Goal: Transaction & Acquisition: Purchase product/service

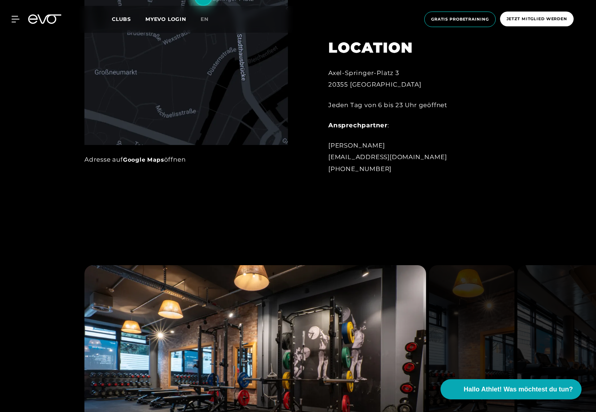
scroll to position [839, 0]
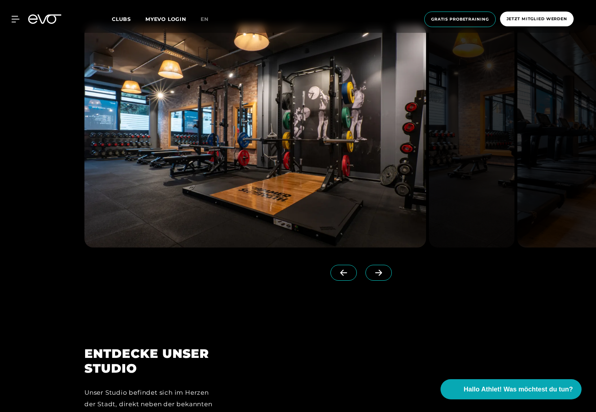
click at [372, 271] on icon at bounding box center [378, 273] width 13 height 6
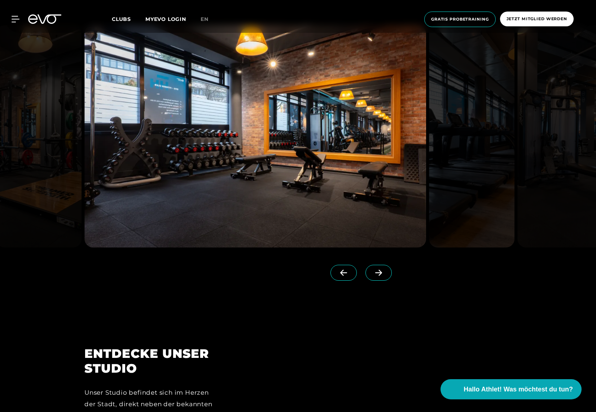
click at [372, 271] on icon at bounding box center [378, 273] width 13 height 6
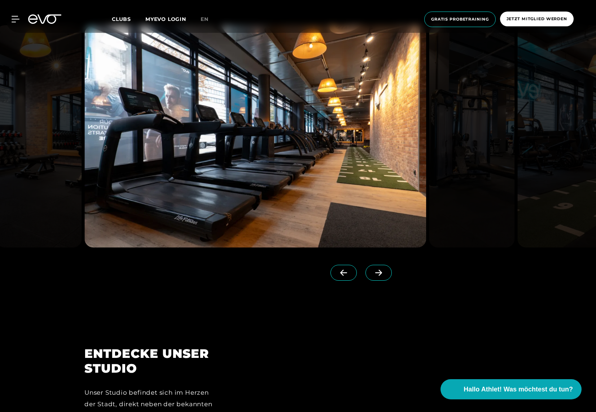
click at [372, 271] on icon at bounding box center [378, 273] width 13 height 6
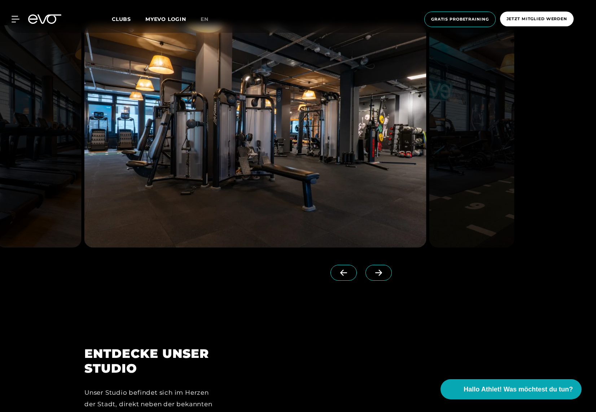
click at [372, 271] on icon at bounding box center [378, 273] width 13 height 6
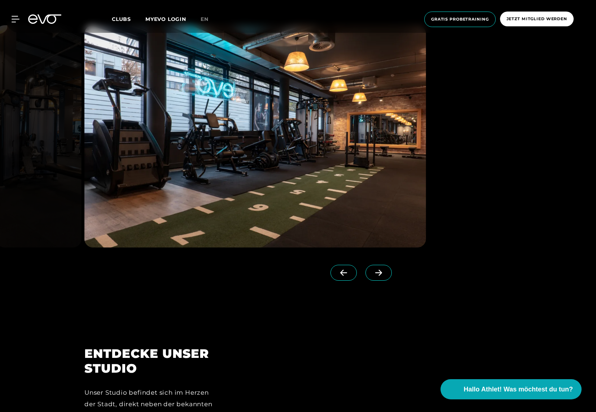
click at [372, 271] on icon at bounding box center [378, 273] width 13 height 6
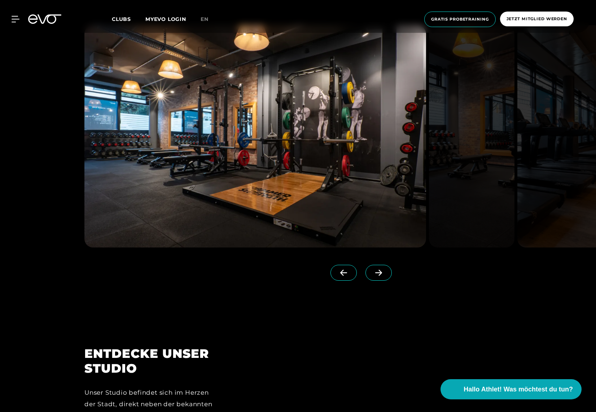
click at [372, 271] on icon at bounding box center [378, 273] width 13 height 6
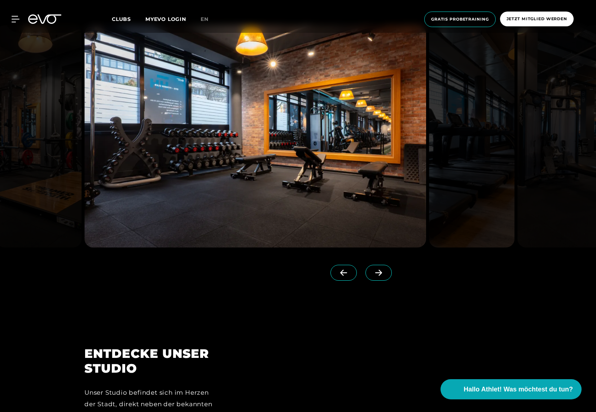
click at [372, 271] on icon at bounding box center [378, 273] width 13 height 6
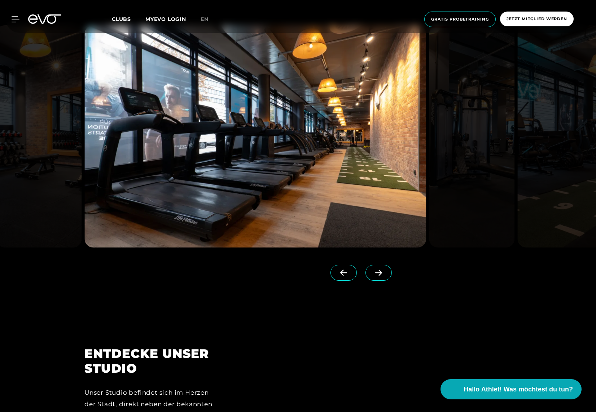
click at [372, 271] on icon at bounding box center [378, 273] width 13 height 6
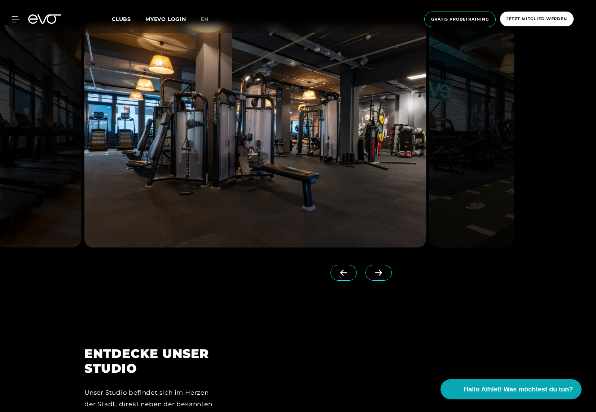
click at [372, 271] on icon at bounding box center [378, 273] width 13 height 6
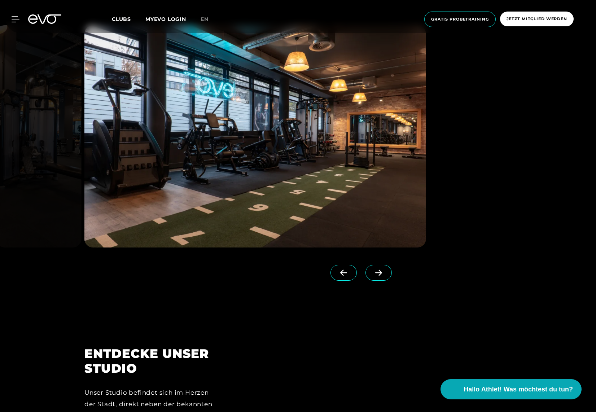
click at [372, 271] on icon at bounding box center [378, 273] width 13 height 6
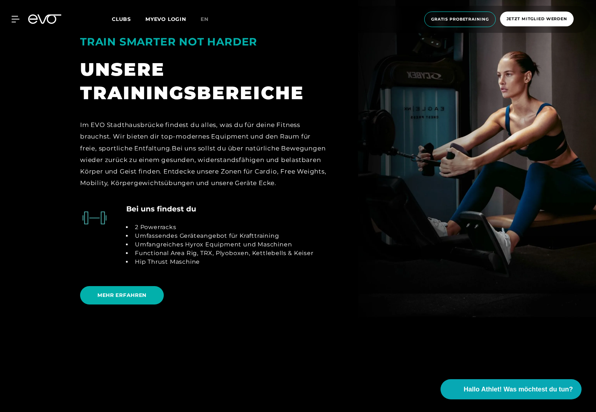
scroll to position [1478, 0]
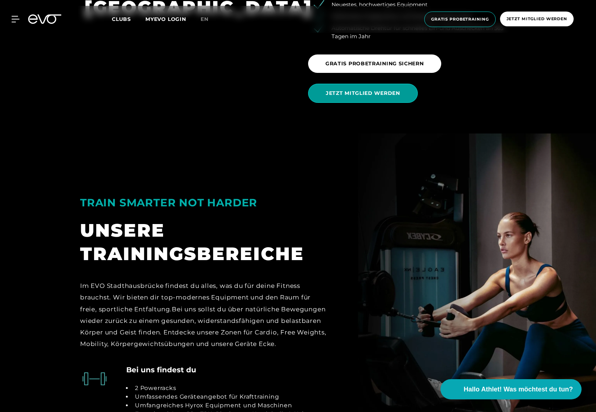
click at [357, 89] on span "JETZT MITGLIED WERDEN" at bounding box center [363, 93] width 74 height 8
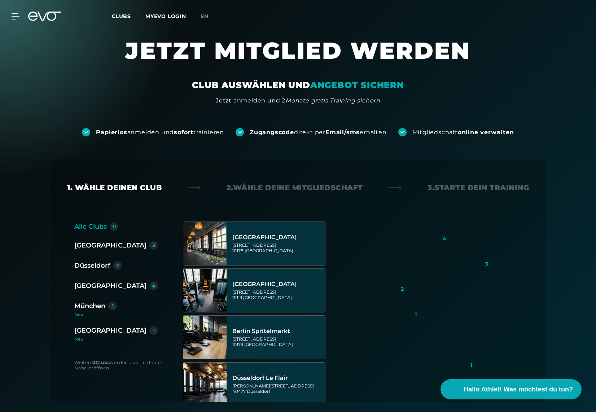
click at [101, 289] on div "[GEOGRAPHIC_DATA]" at bounding box center [110, 286] width 72 height 10
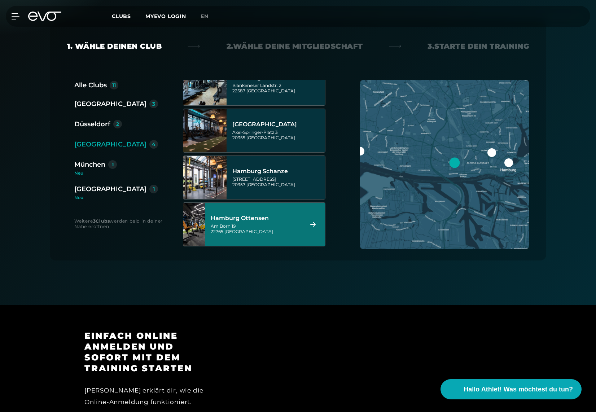
scroll to position [13, 0]
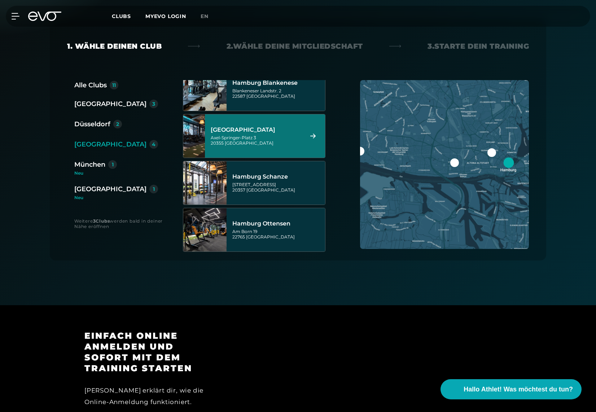
click at [279, 135] on div "[PERSON_NAME]-Platz 3 20355 [GEOGRAPHIC_DATA]" at bounding box center [256, 140] width 91 height 11
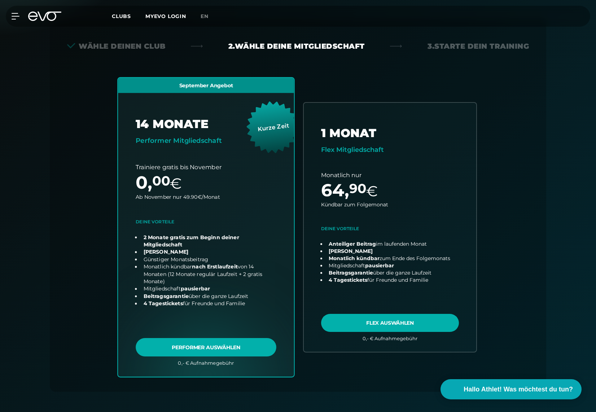
scroll to position [159, 0]
